Goal: Navigation & Orientation: Find specific page/section

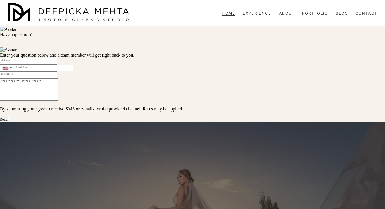
click at [313, 16] on link "PORTFOLIO" at bounding box center [315, 13] width 26 height 5
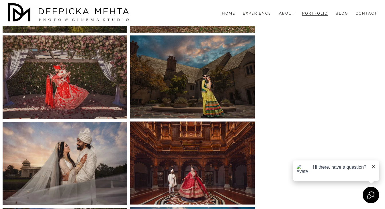
scroll to position [774, 0]
